Goal: Consume media (video, audio)

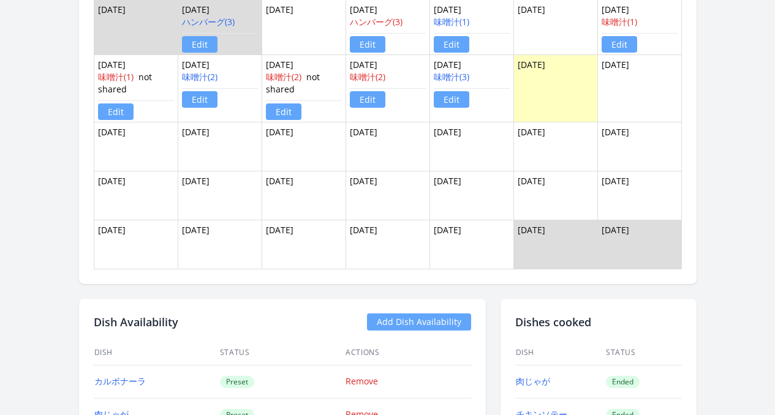
scroll to position [851, 0]
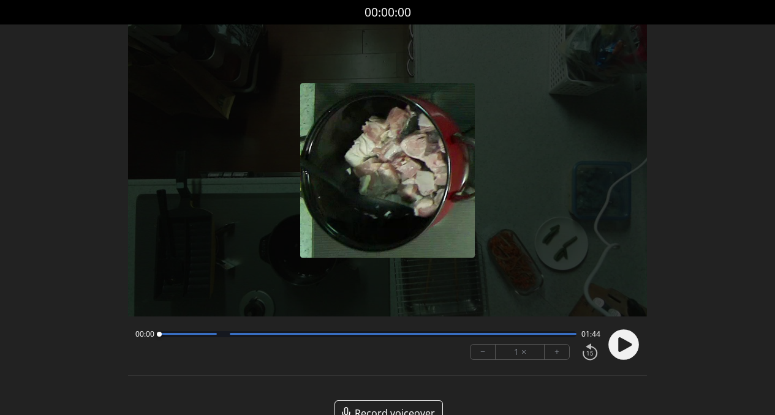
click at [622, 349] on icon at bounding box center [624, 344] width 13 height 15
click at [222, 336] on div at bounding box center [368, 334] width 418 height 6
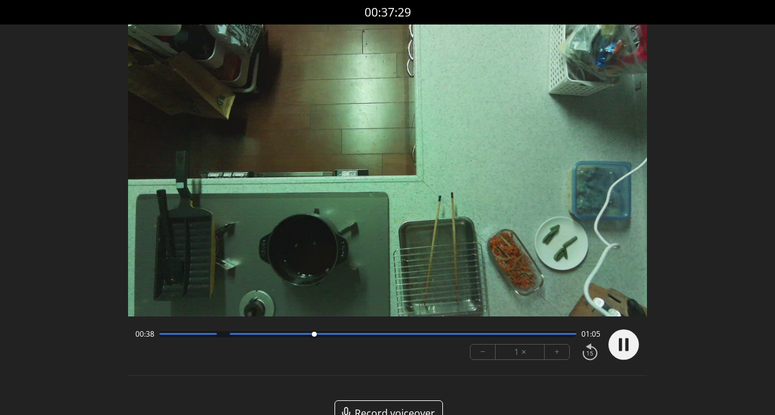
click at [391, 336] on div at bounding box center [368, 334] width 418 height 6
click at [440, 339] on div "00:58 00:45" at bounding box center [367, 334] width 465 height 10
click at [479, 336] on div at bounding box center [368, 334] width 418 height 6
click at [529, 334] on div at bounding box center [403, 334] width 347 height 2
click at [563, 333] on div at bounding box center [403, 334] width 347 height 2
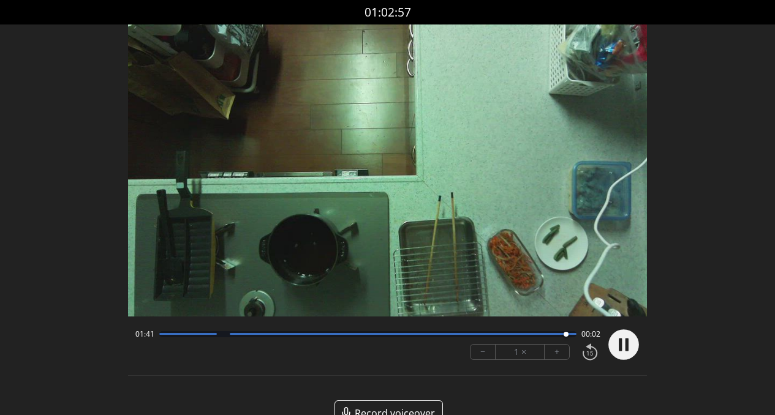
click at [449, 337] on div at bounding box center [368, 334] width 418 height 6
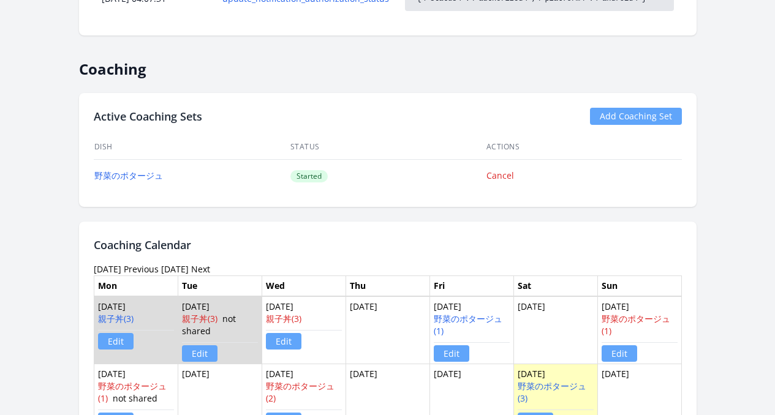
scroll to position [1052, 0]
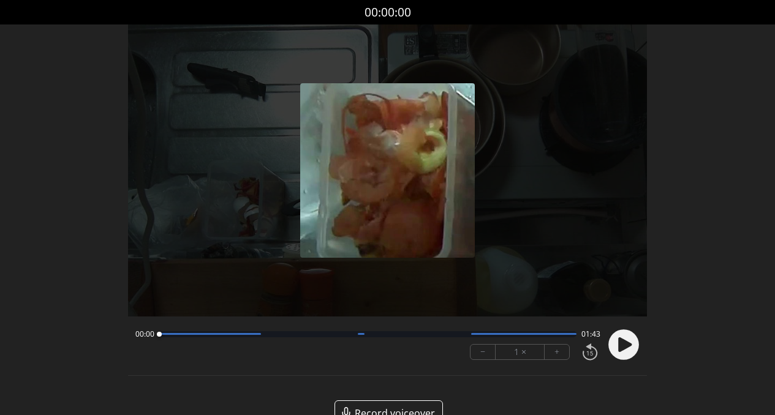
click at [622, 347] on icon at bounding box center [624, 344] width 13 height 15
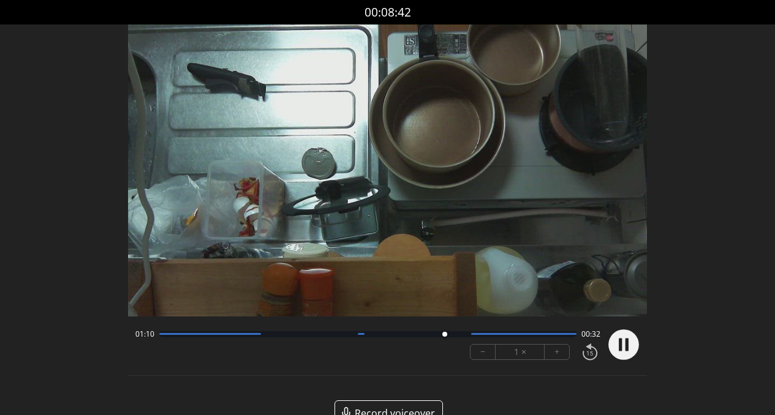
click at [465, 336] on div at bounding box center [368, 334] width 418 height 6
click at [481, 339] on div "− 1 × +" at bounding box center [532, 352] width 135 height 26
click at [490, 337] on div "01:17 00:26" at bounding box center [367, 334] width 465 height 10
click at [502, 336] on div at bounding box center [368, 334] width 418 height 6
click at [551, 336] on div at bounding box center [368, 334] width 418 height 6
